Goal: Task Accomplishment & Management: Complete application form

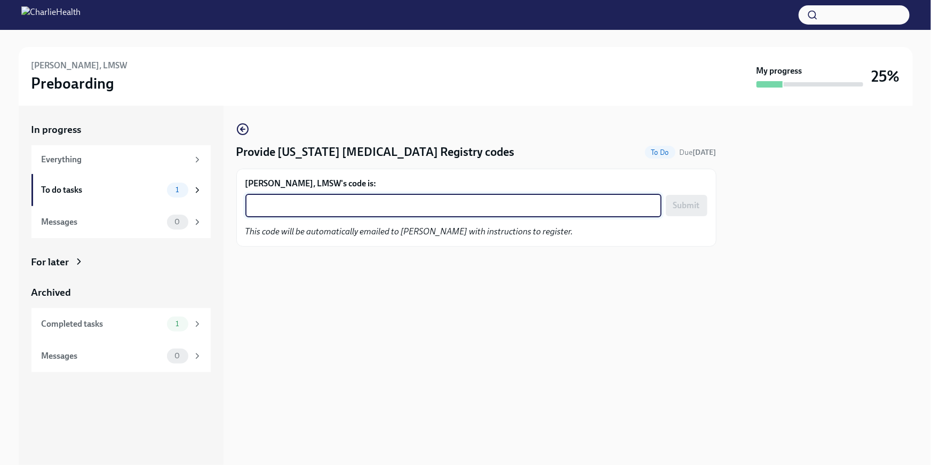
click at [291, 200] on textarea "Katie Thurston, LMSW's code is:" at bounding box center [453, 205] width 403 height 13
paste textarea "ITCO6FYR3VFQ"
type textarea "ITCO6FYR3VFQ"
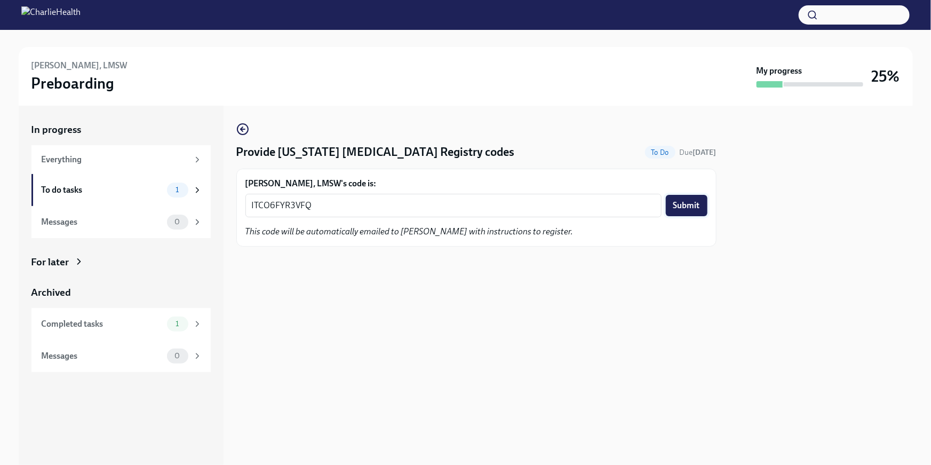
click at [697, 202] on span "Submit" at bounding box center [686, 205] width 27 height 11
click at [323, 196] on div "x ​" at bounding box center [453, 205] width 416 height 23
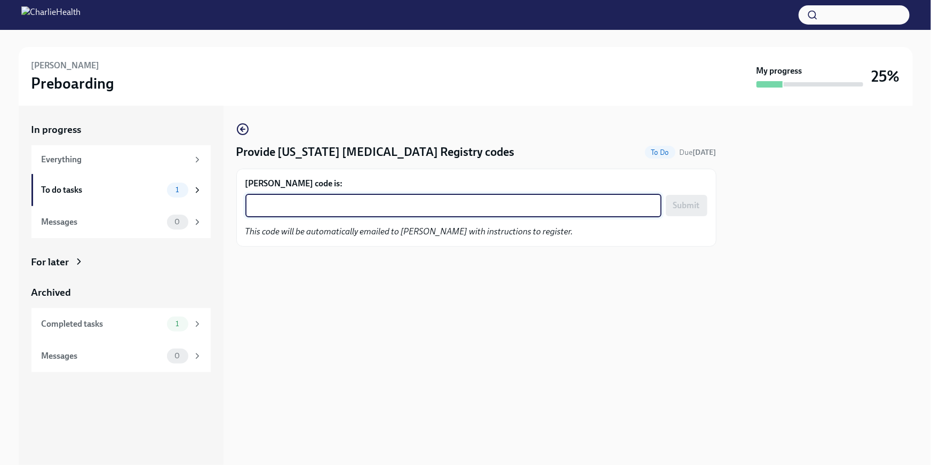
paste textarea "4YHXQU653SD1"
type textarea "4YHXQU653SD1"
click at [694, 206] on span "Submit" at bounding box center [686, 205] width 27 height 11
